Goal: Task Accomplishment & Management: Manage account settings

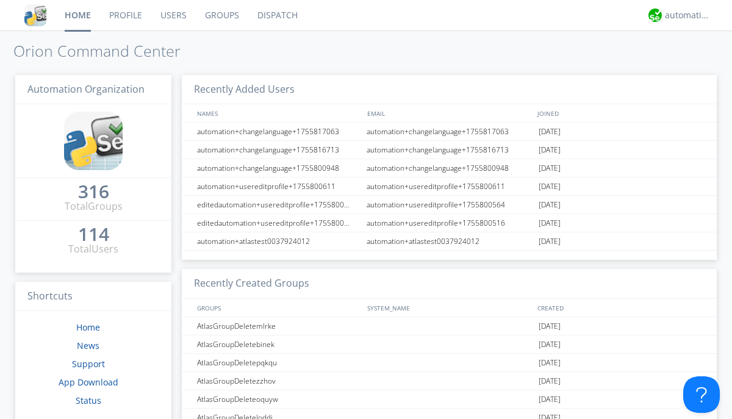
click at [173, 15] on link "Users" at bounding box center [173, 15] width 45 height 30
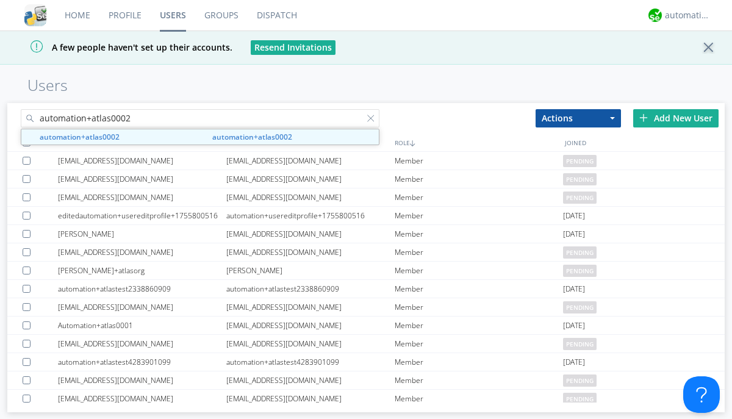
type input "automation+atlas0002"
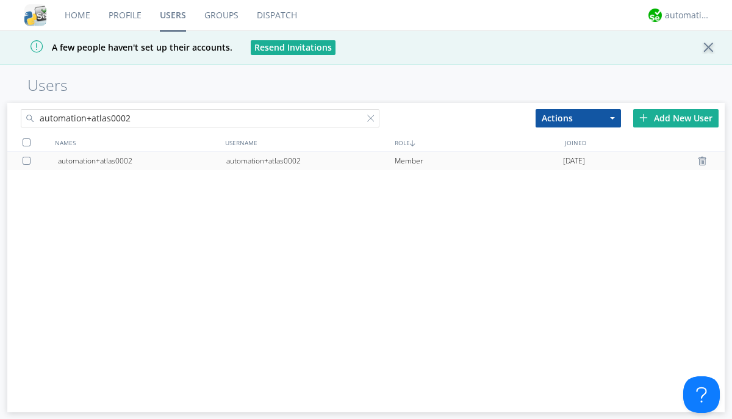
click at [310, 160] on div "automation+atlas0002" at bounding box center [310, 161] width 168 height 18
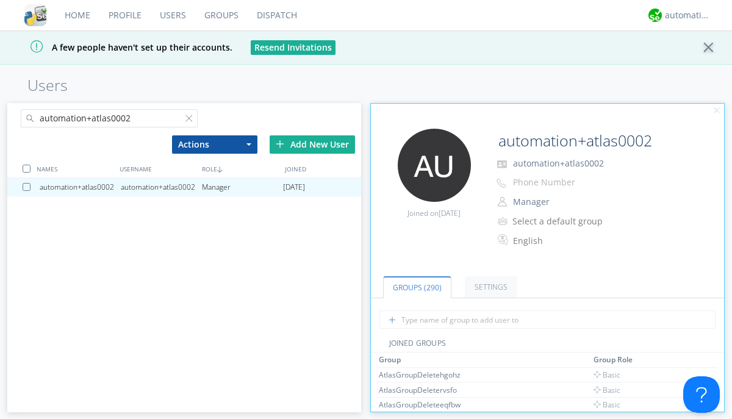
click at [569, 202] on button "Manager" at bounding box center [570, 201] width 122 height 17
click at [0, 0] on link "Basic User" at bounding box center [0, 0] width 0 height 0
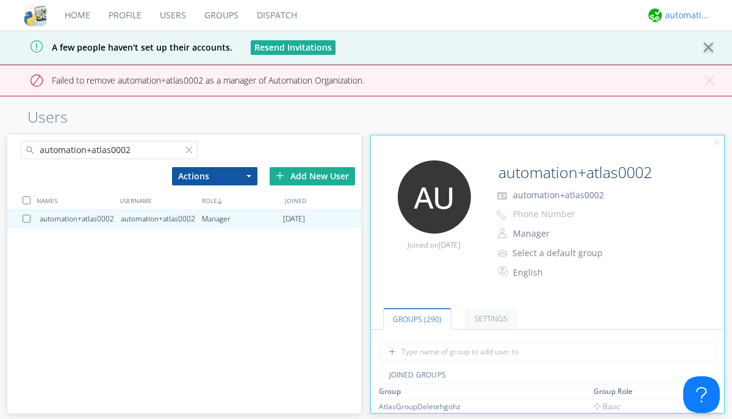
click at [684, 15] on div "automation+atlas" at bounding box center [688, 15] width 46 height 12
click at [694, 64] on div "Log Out" at bounding box center [693, 65] width 63 height 22
